Goal: Task Accomplishment & Management: Use online tool/utility

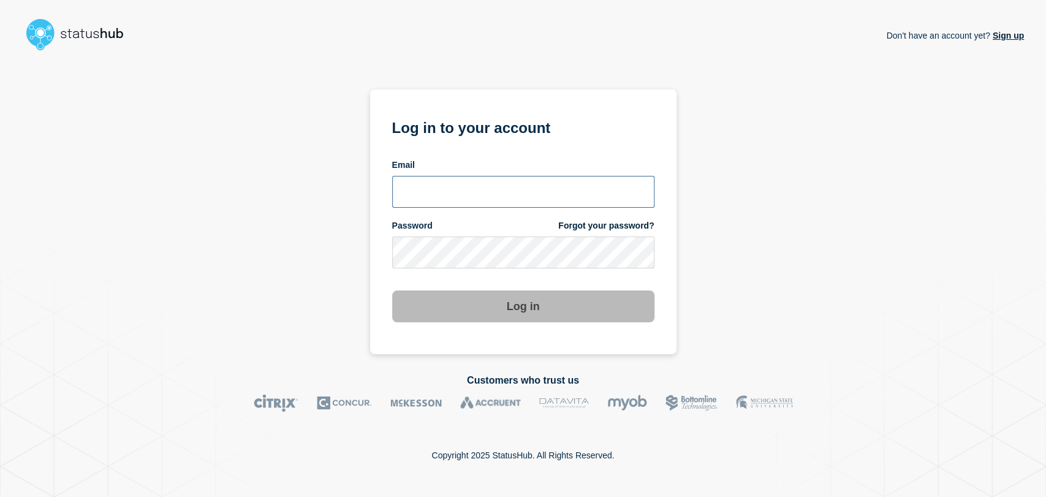
click at [428, 183] on input "email input" at bounding box center [523, 192] width 262 height 32
type input "[PERSON_NAME][EMAIL_ADDRESS][PERSON_NAME][DOMAIN_NAME]"
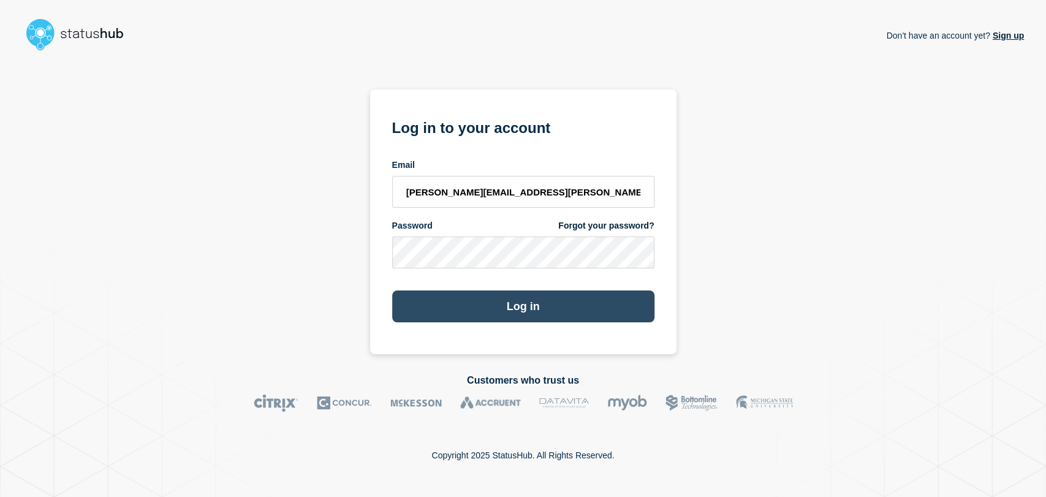
click at [524, 311] on button "Log in" at bounding box center [523, 307] width 262 height 32
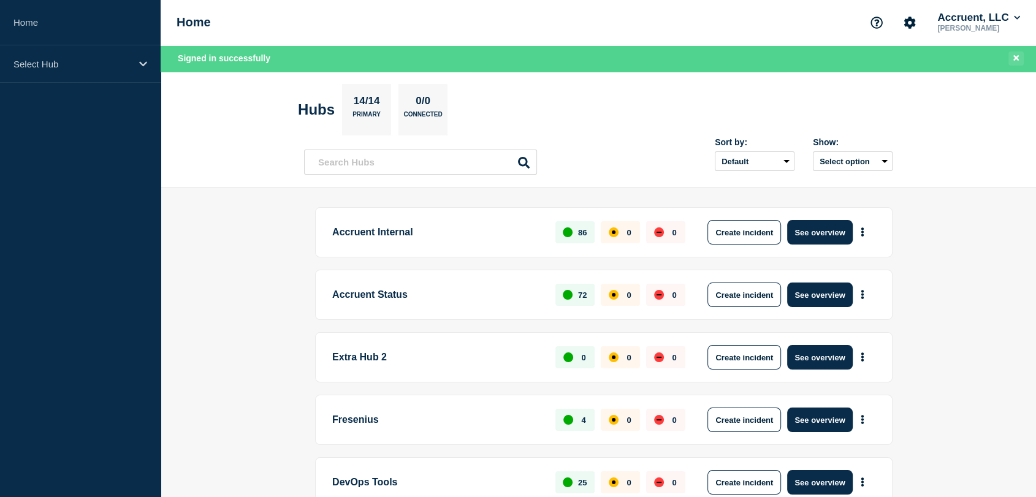
click at [1017, 55] on icon "Close banner" at bounding box center [1016, 58] width 6 height 8
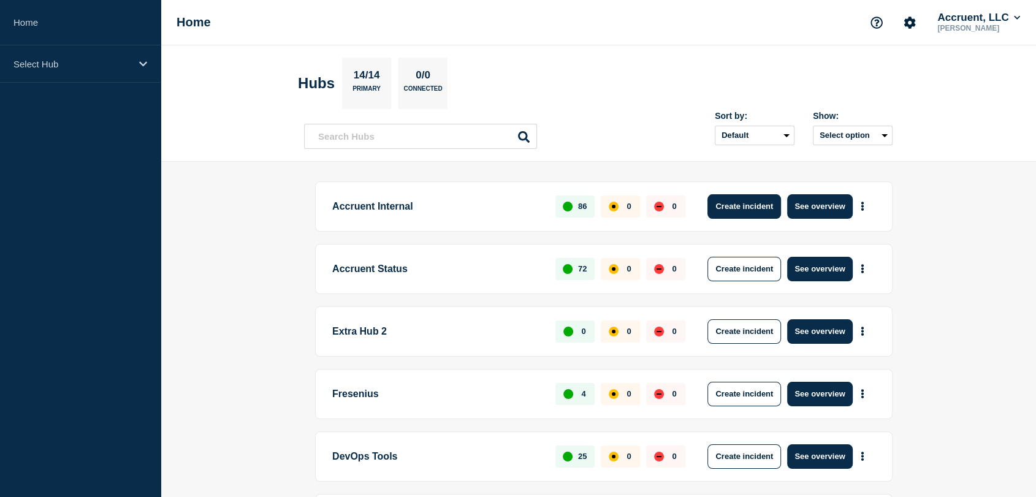
click at [767, 204] on button "Create incident" at bounding box center [744, 206] width 74 height 25
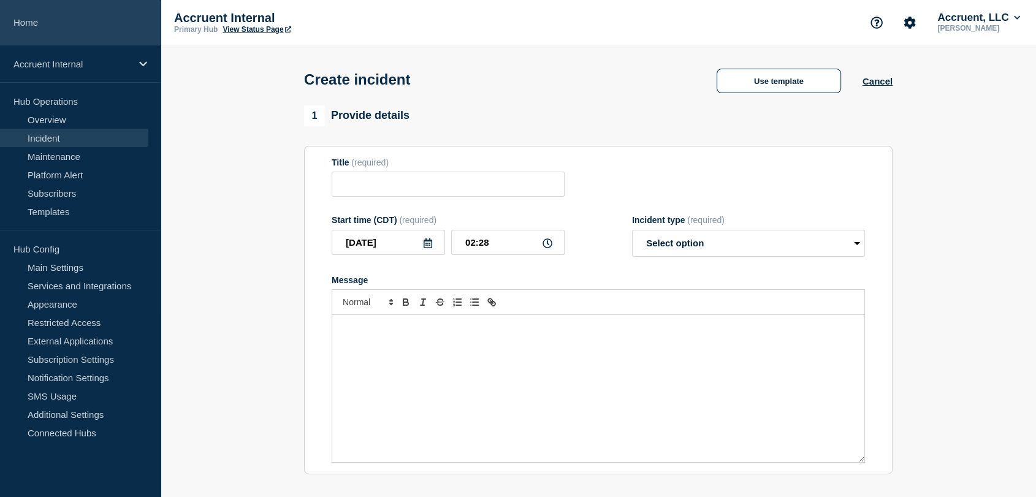
click at [74, 29] on link "Home" at bounding box center [80, 22] width 161 height 45
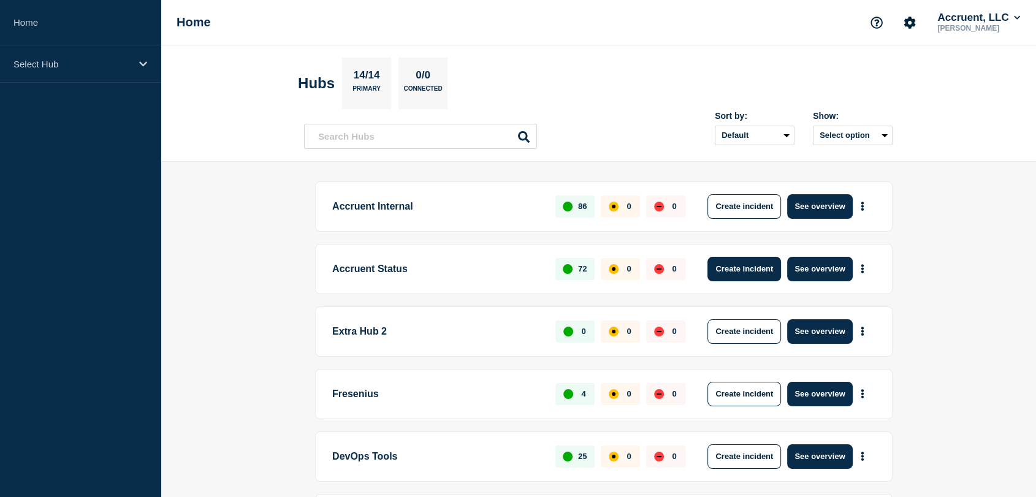
click at [754, 265] on button "Create incident" at bounding box center [744, 269] width 74 height 25
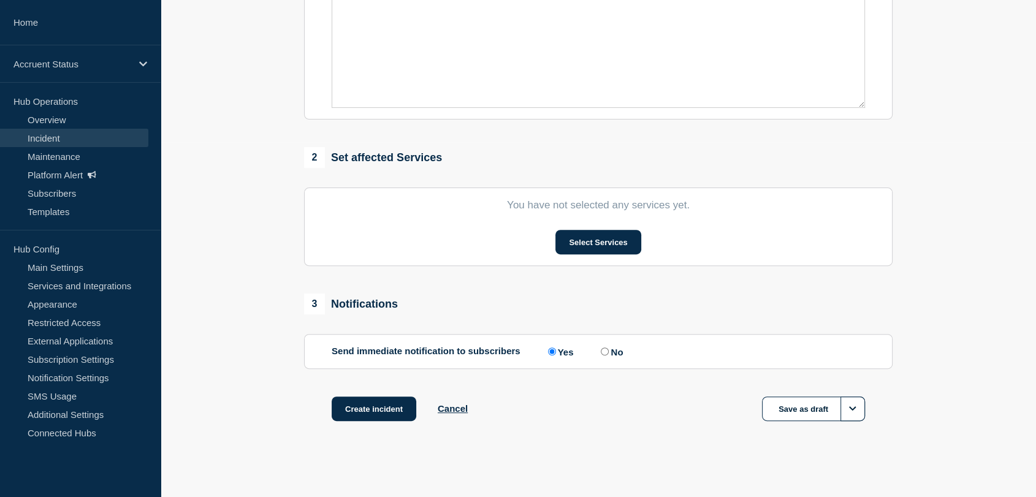
scroll to position [363, 0]
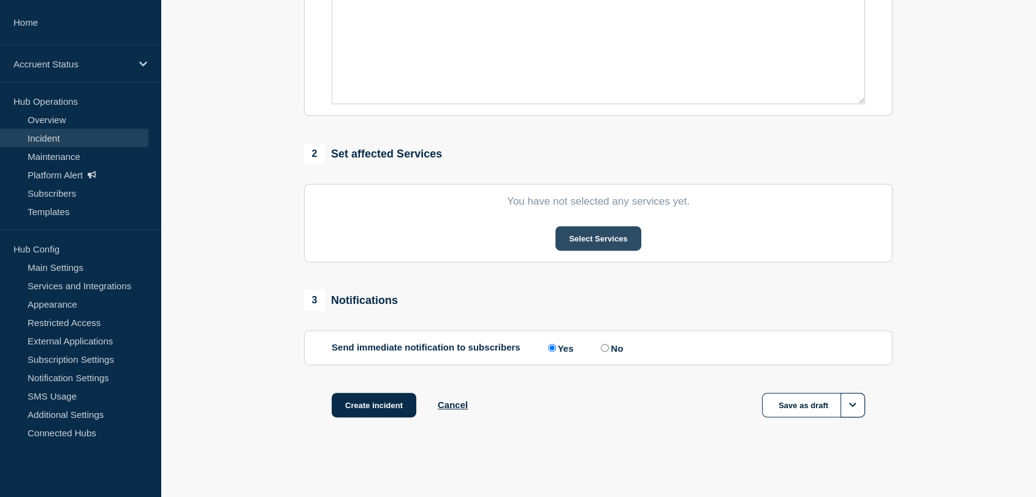
click at [577, 238] on button "Select Services" at bounding box center [597, 238] width 85 height 25
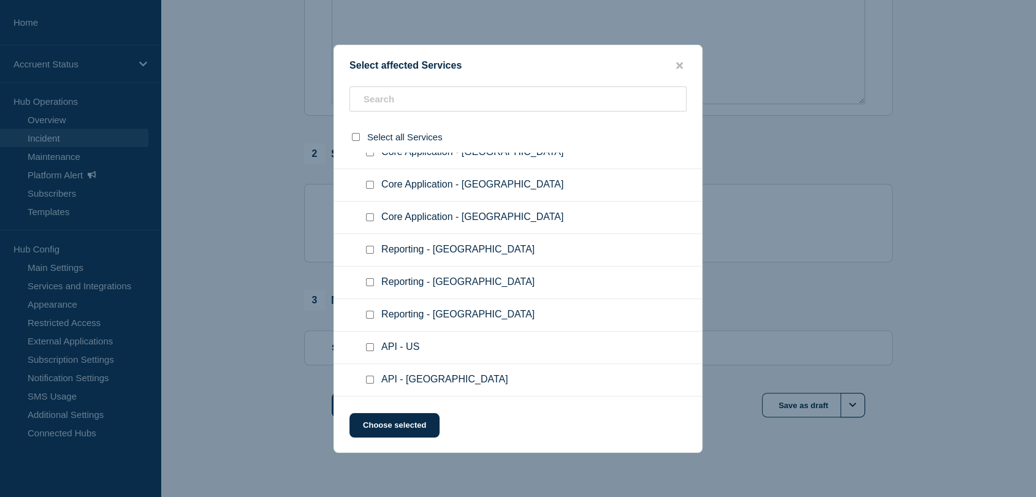
scroll to position [0, 0]
